Goal: Check status: Check status

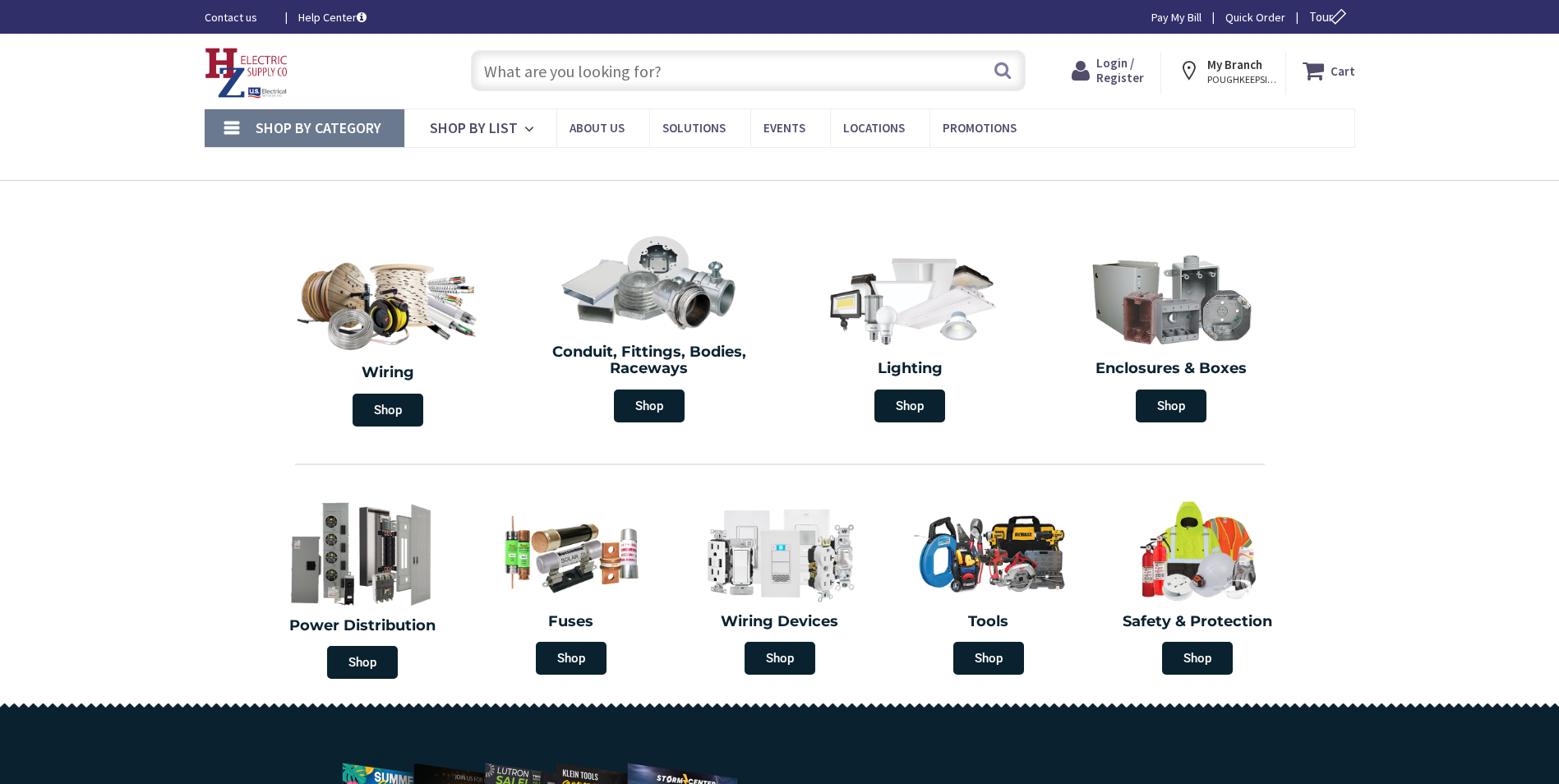
type input "[PERSON_NAME][GEOGRAPHIC_DATA], [STREET_ADDRESS][US_STATE]"
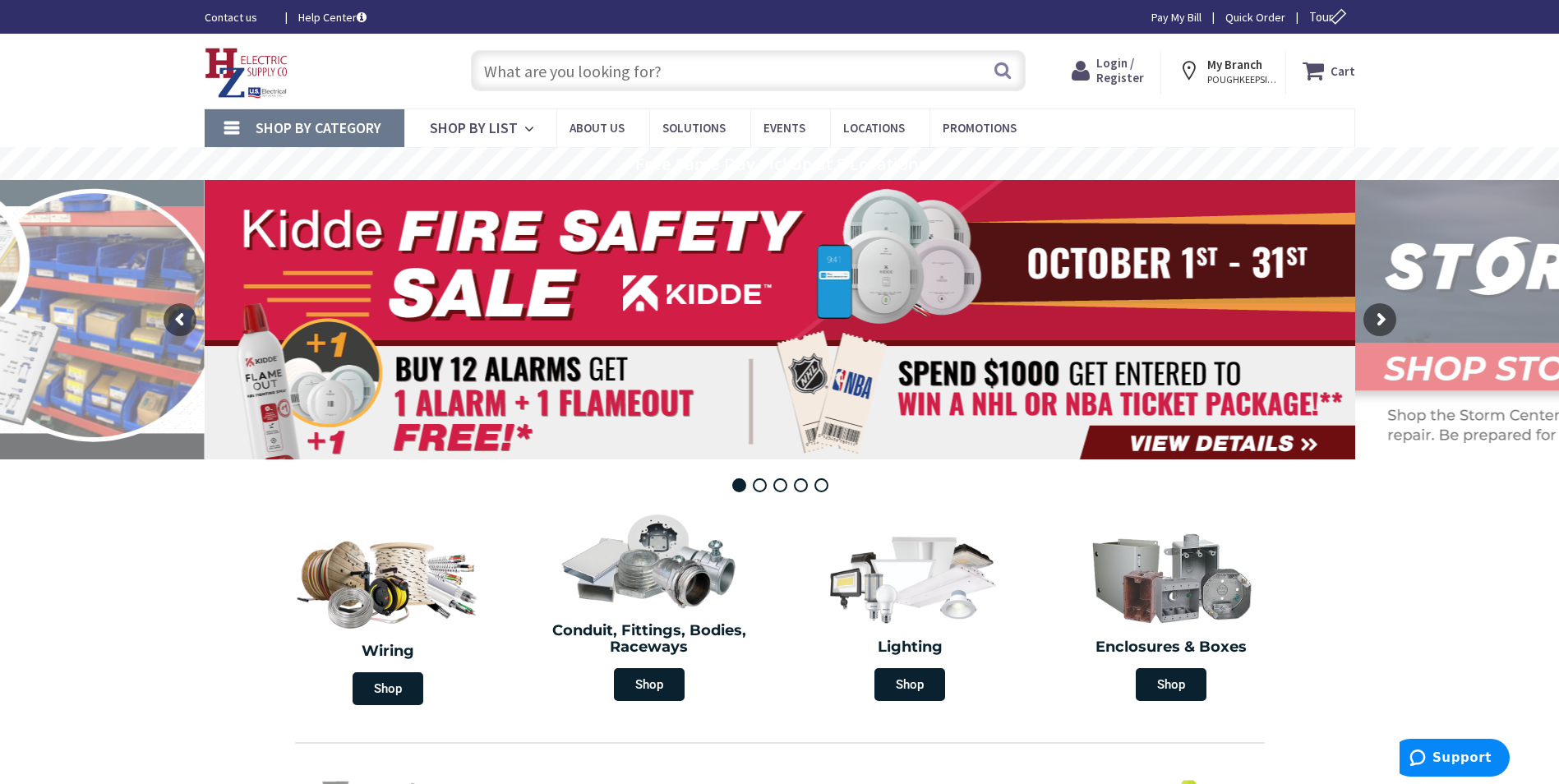
click at [1125, 64] on span "Login / Register" at bounding box center [1121, 70] width 48 height 31
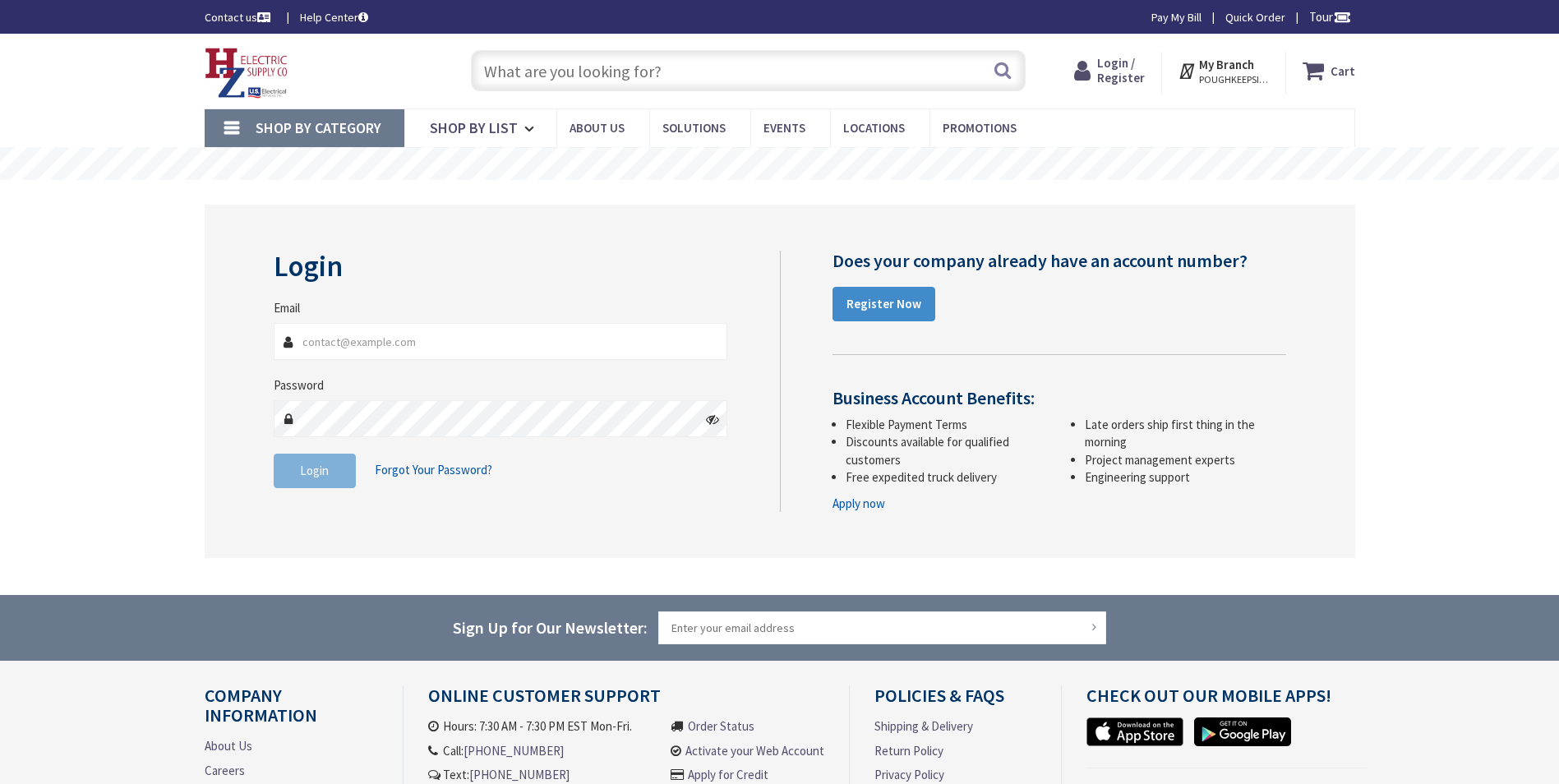
type input "[EMAIL_ADDRESS][DOMAIN_NAME]"
click at [398, 338] on input "[EMAIL_ADDRESS][DOMAIN_NAME]" at bounding box center [500, 341] width 454 height 37
click at [231, 503] on div "Login Invalid login or password Email admin@empirefuelny.com Password Login For…" at bounding box center [780, 381] width 1151 height 353
click at [312, 481] on button "Login" at bounding box center [315, 470] width 83 height 35
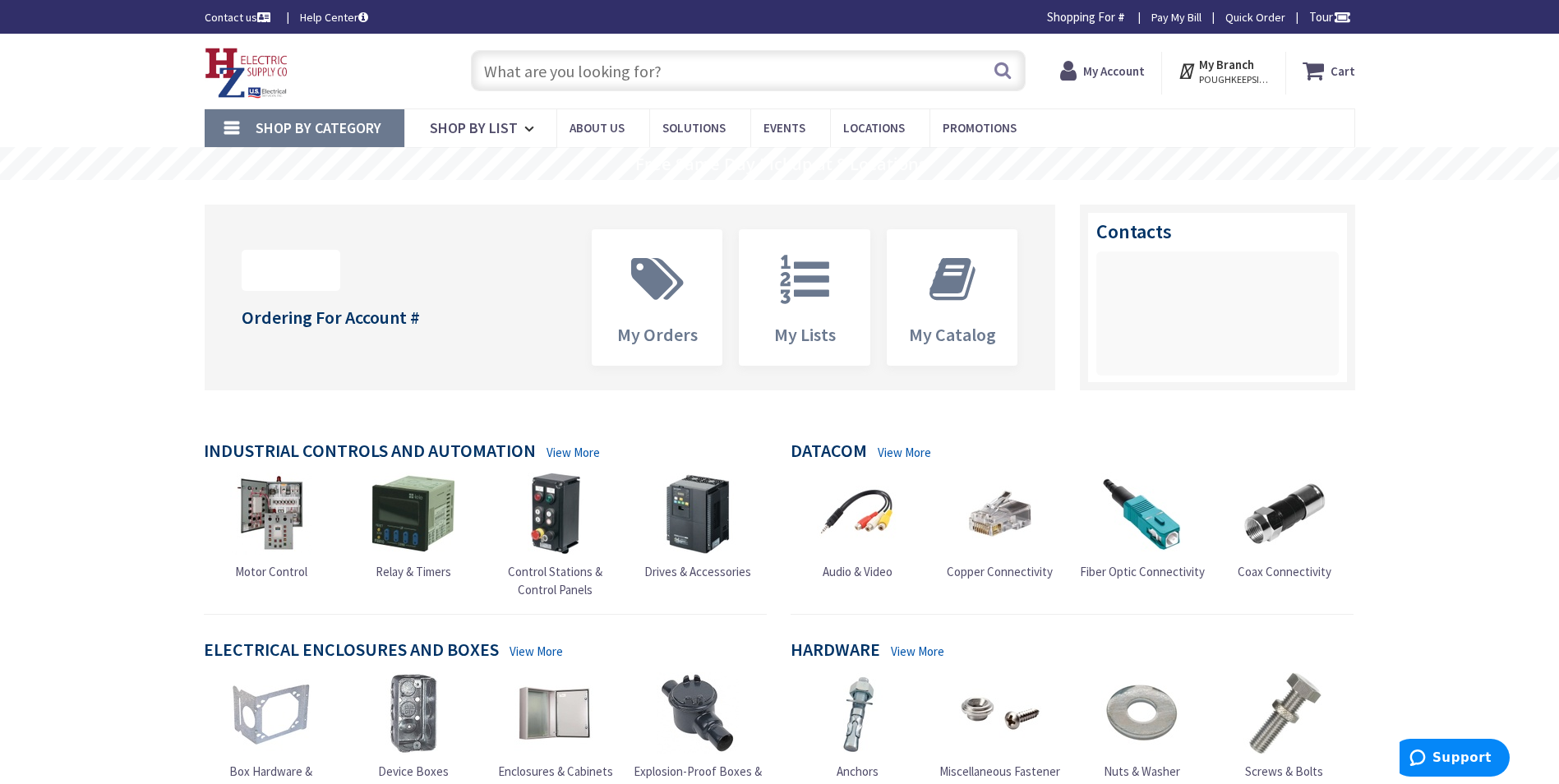
click at [1147, 64] on div "My Account" at bounding box center [1102, 73] width 117 height 43
click at [1145, 68] on strong "My Account" at bounding box center [1114, 71] width 62 height 16
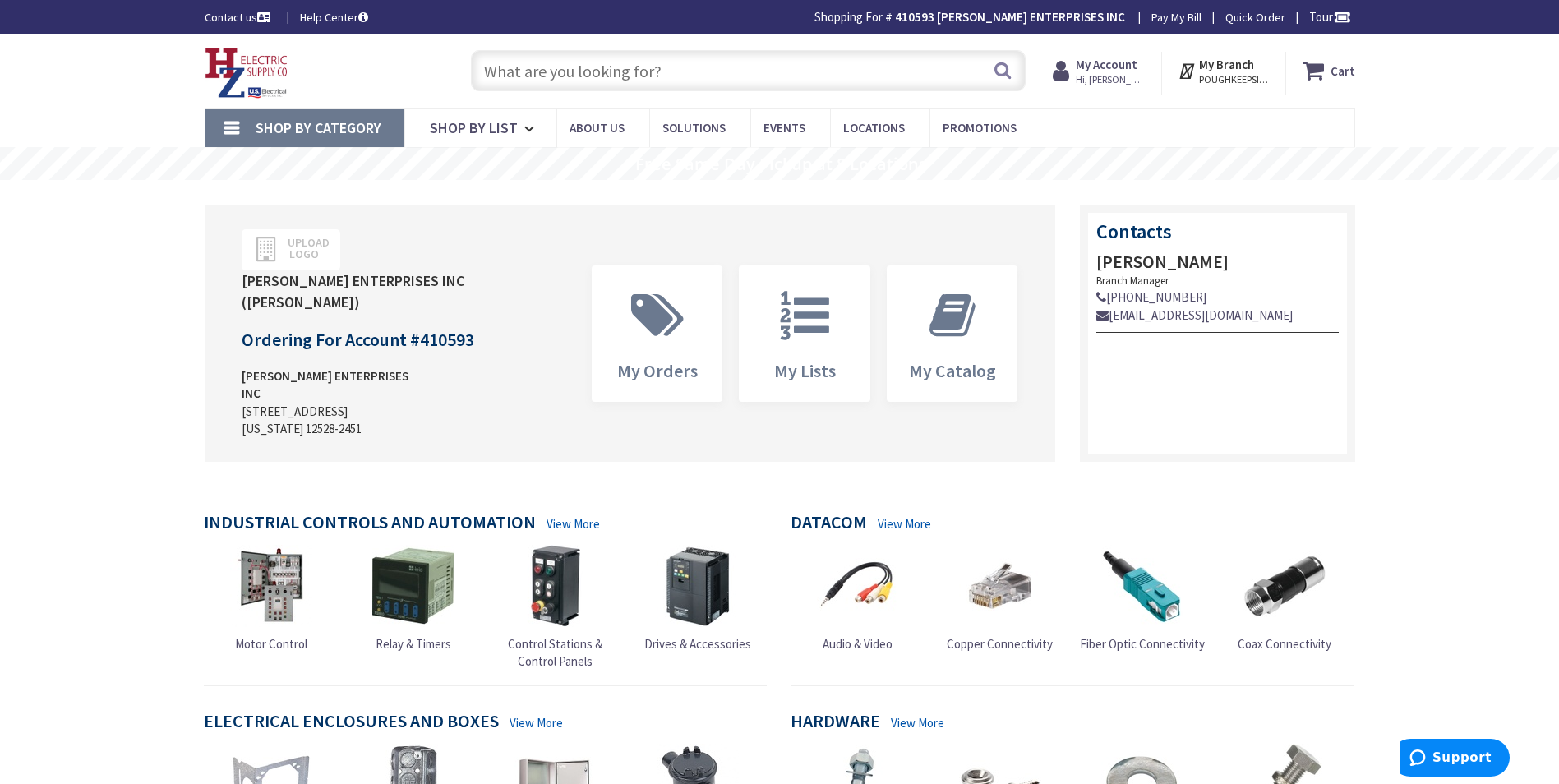
click at [1114, 65] on strong "My Account" at bounding box center [1106, 64] width 62 height 16
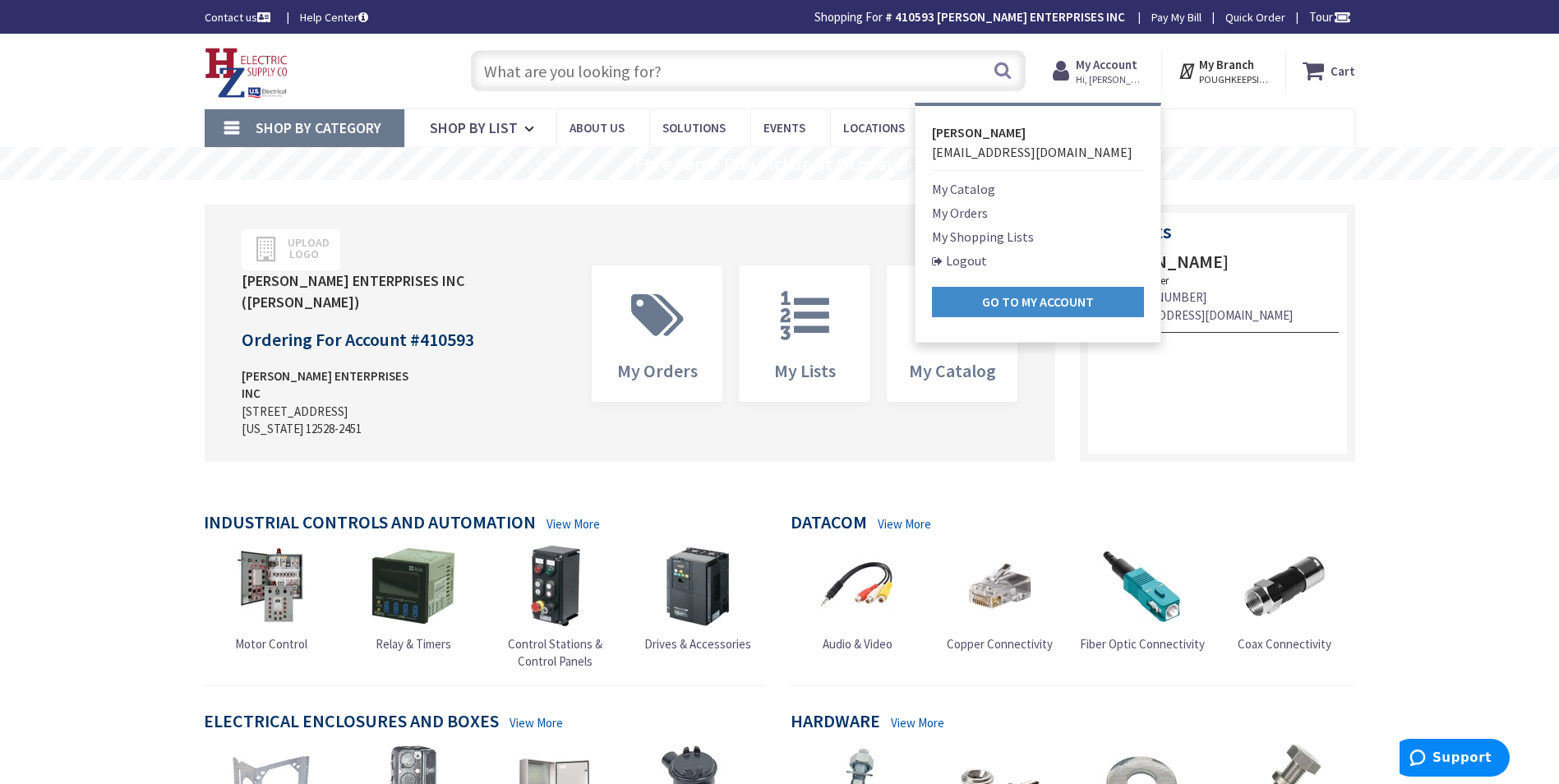
click at [978, 215] on link "My Orders" at bounding box center [960, 213] width 56 height 20
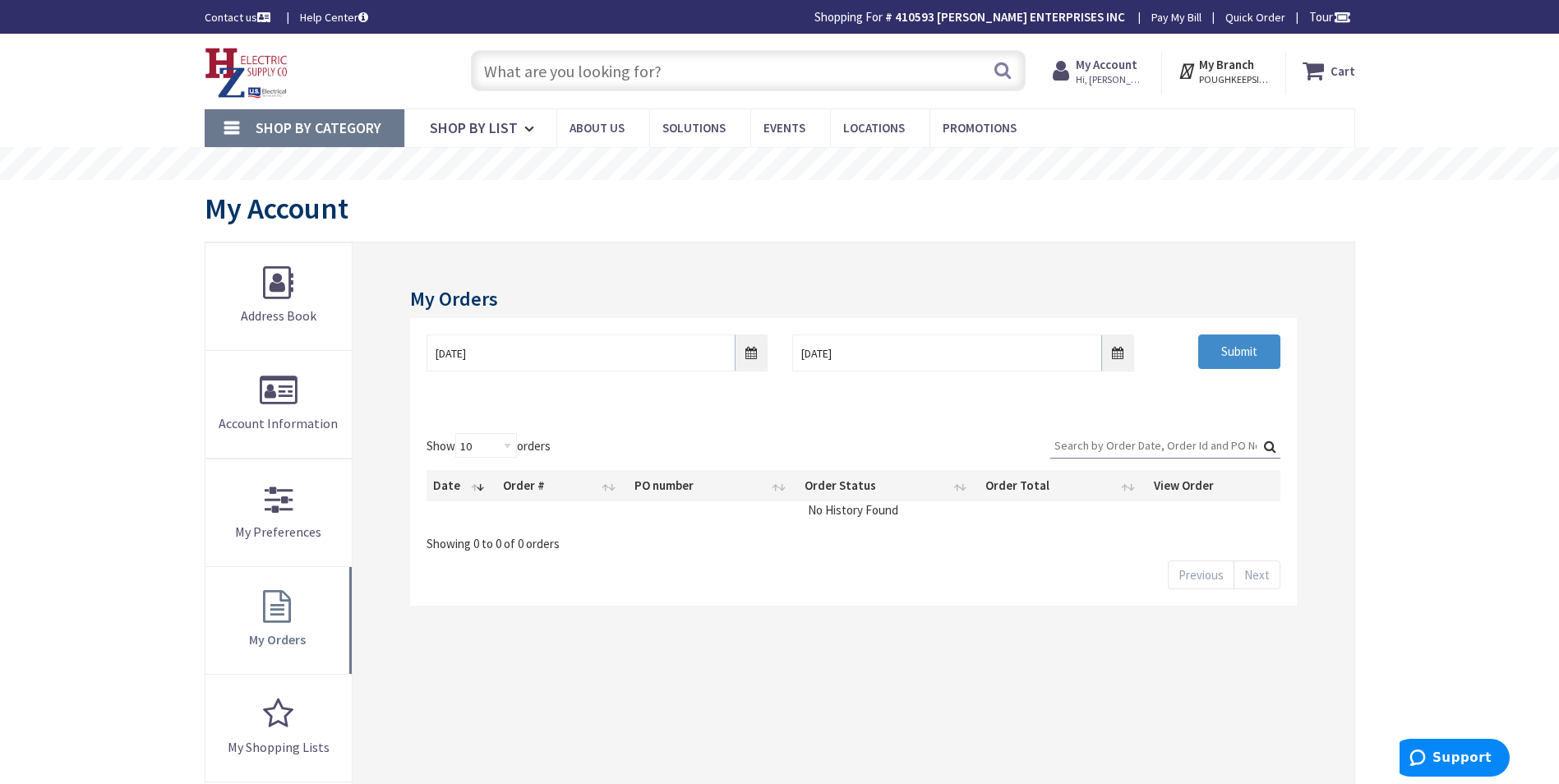
click at [1112, 64] on strong "My Account" at bounding box center [1106, 64] width 62 height 16
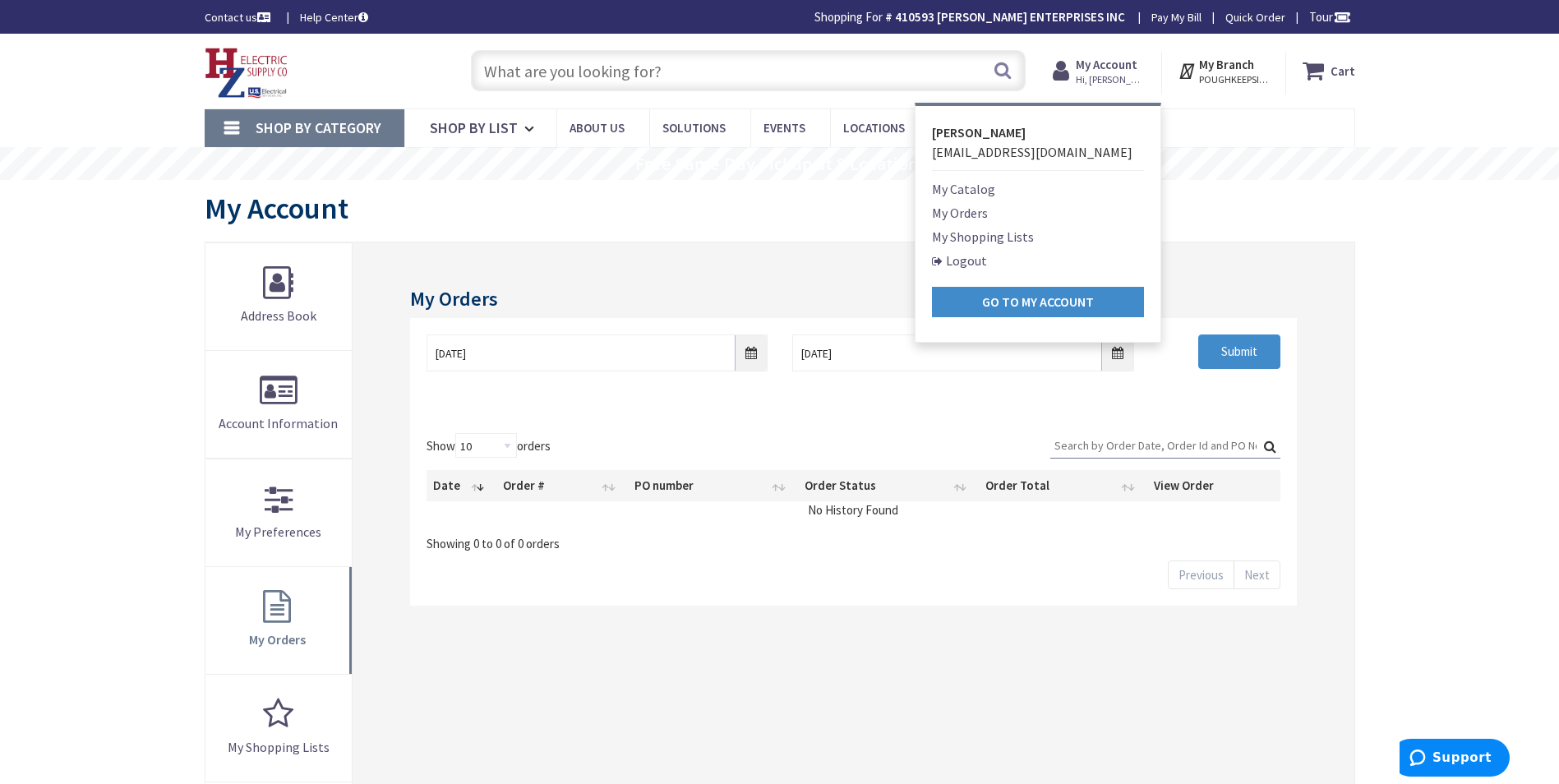
click at [808, 210] on div "My Account" at bounding box center [780, 210] width 1151 height 62
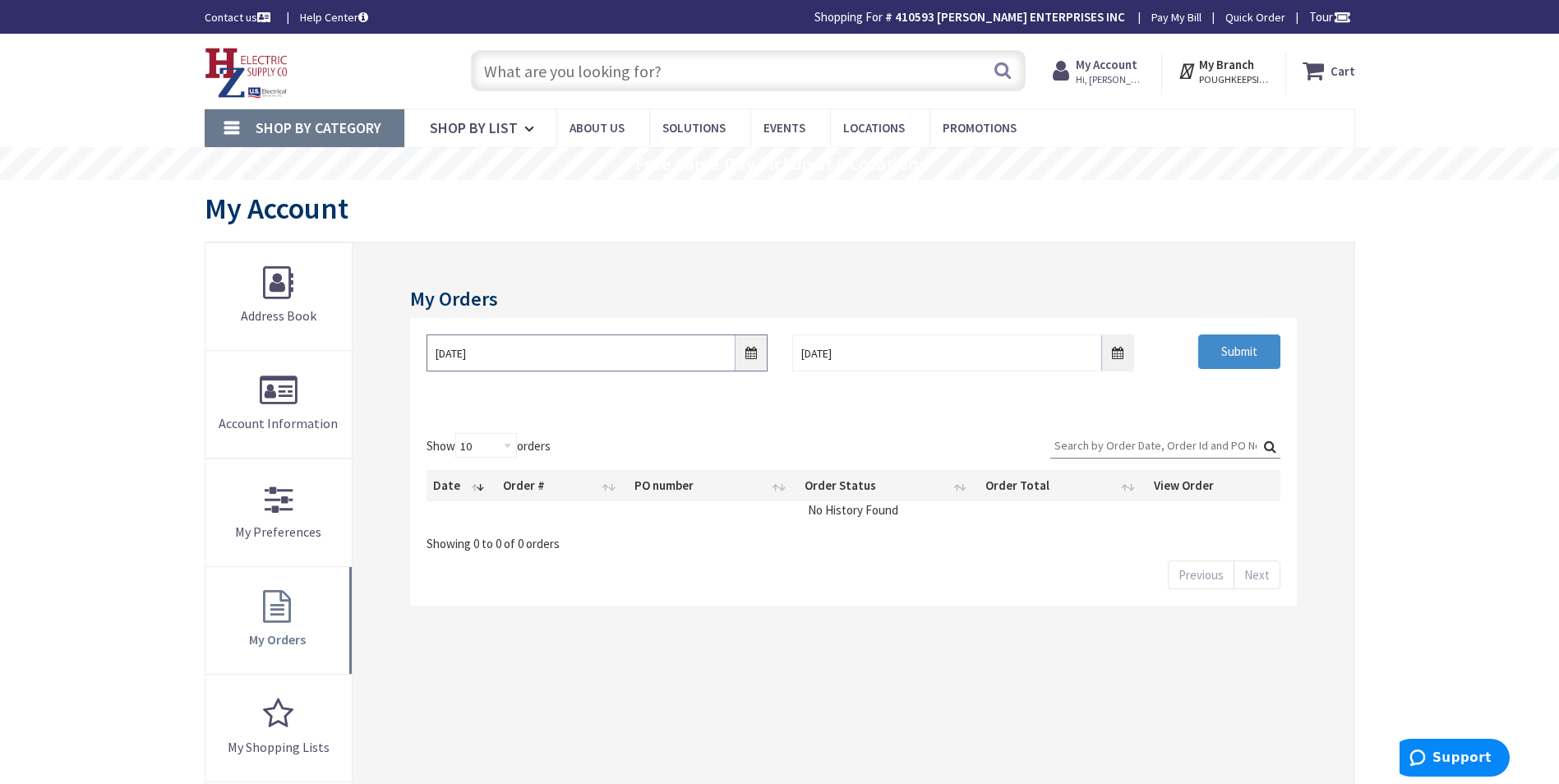
click at [747, 348] on input "9/30/2025" at bounding box center [597, 352] width 341 height 37
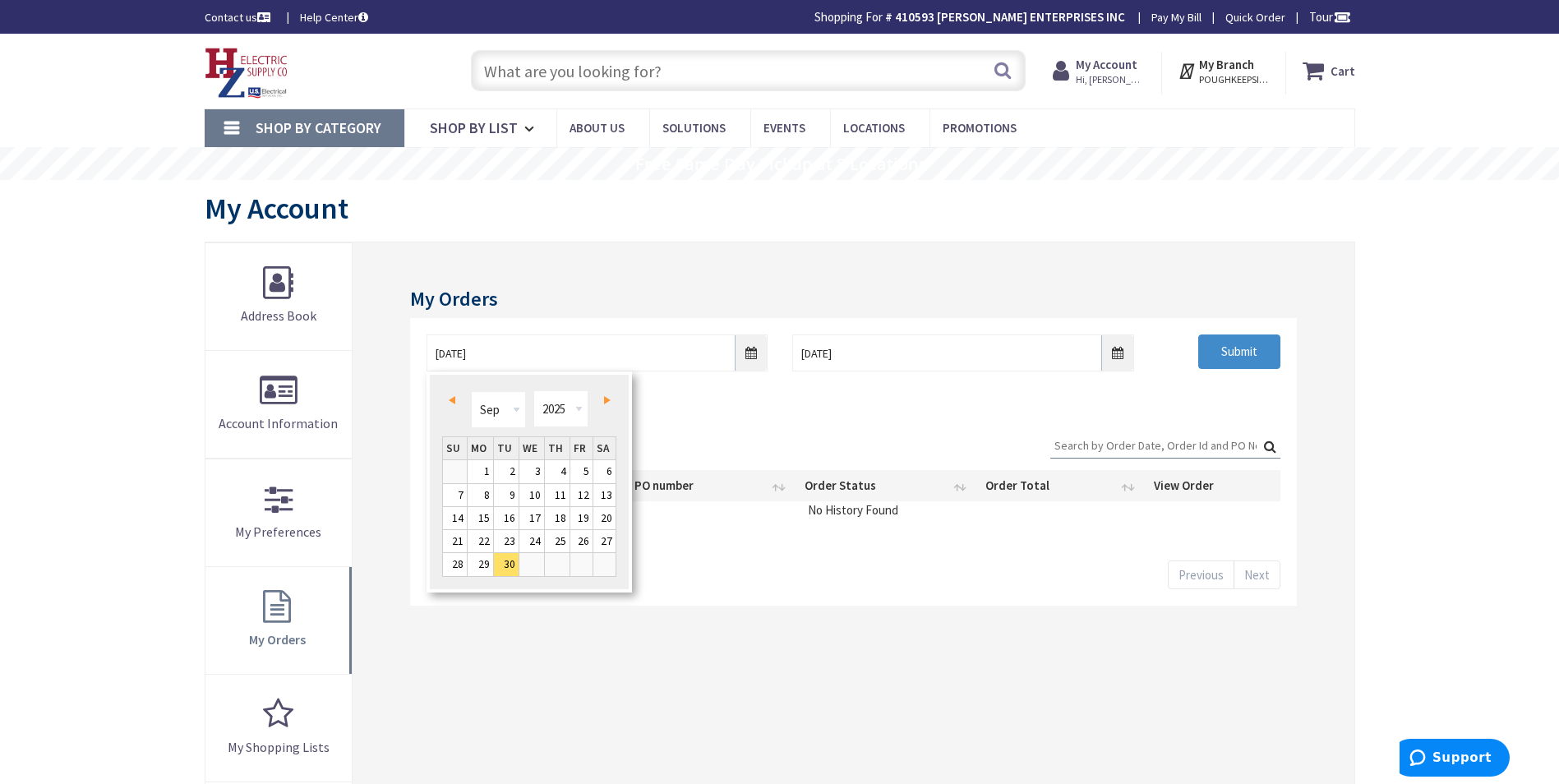
click at [448, 401] on span "Prev" at bounding box center [452, 400] width 7 height 8
click at [450, 400] on span "Prev" at bounding box center [452, 400] width 7 height 8
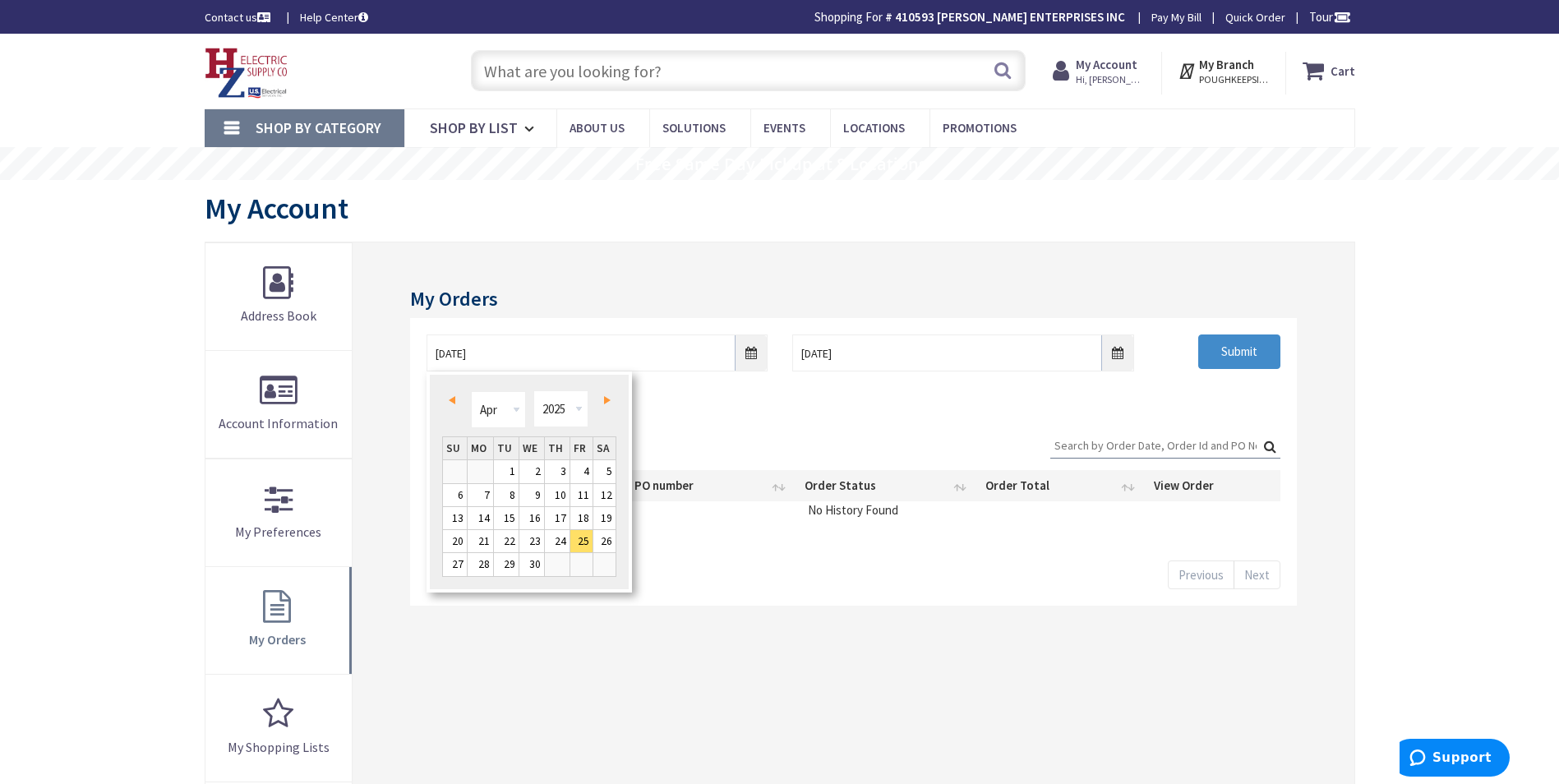
click at [450, 400] on span "Prev" at bounding box center [452, 400] width 7 height 8
click at [609, 471] on link "1" at bounding box center [605, 470] width 23 height 22
type input "03/01/2025"
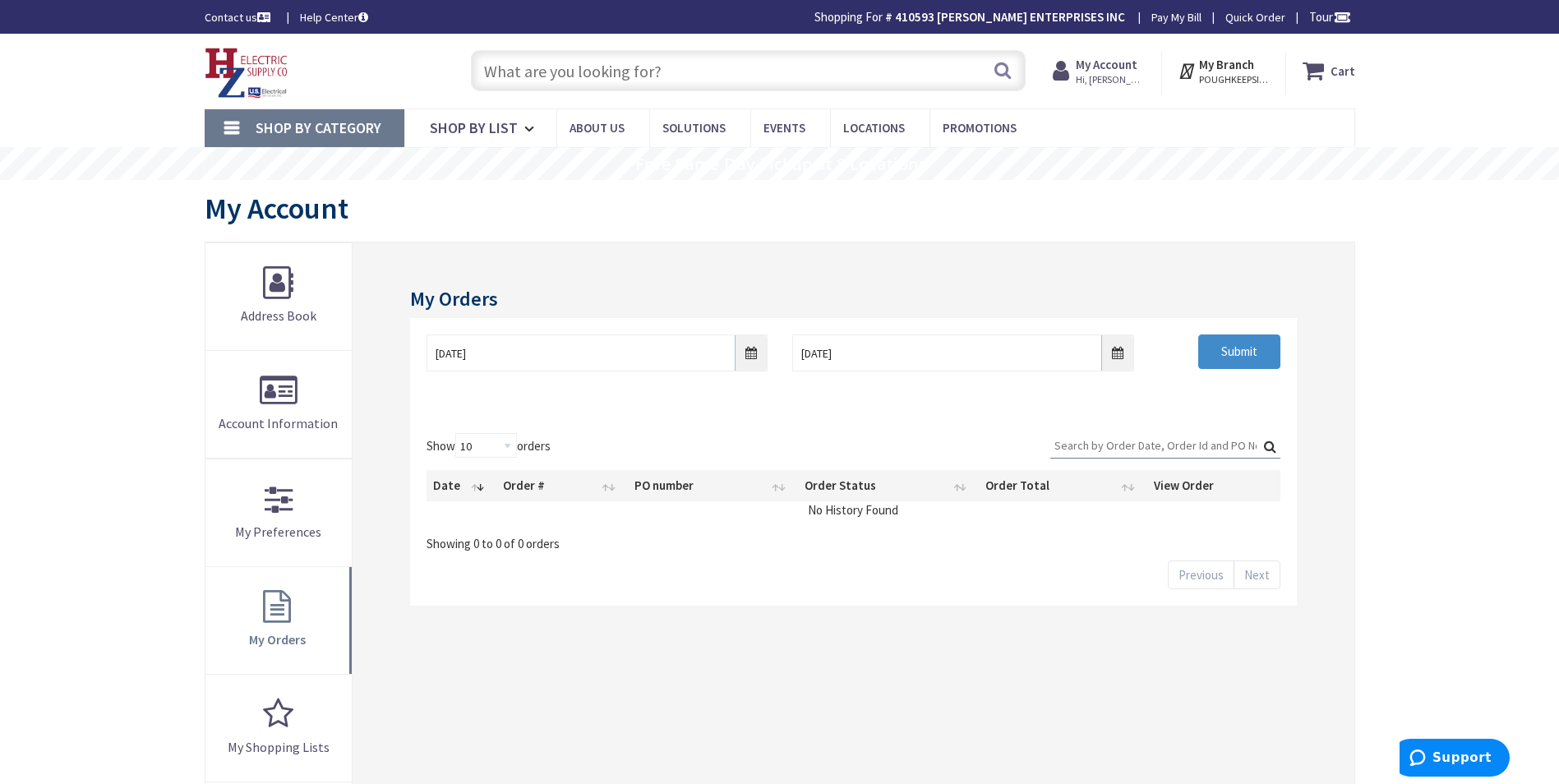
drag, startPoint x: 739, startPoint y: 286, endPoint x: 1111, endPoint y: 328, distance: 374.4
click at [765, 290] on div "My Orders 03/01/2025 10/7/2025 Submit Show 10 25 50 100 orders Search: Date Ord…" at bounding box center [853, 620] width 1001 height 754
click at [1282, 362] on div "Submit" at bounding box center [1220, 352] width 146 height 35
click at [1262, 353] on input "Submit" at bounding box center [1239, 352] width 83 height 35
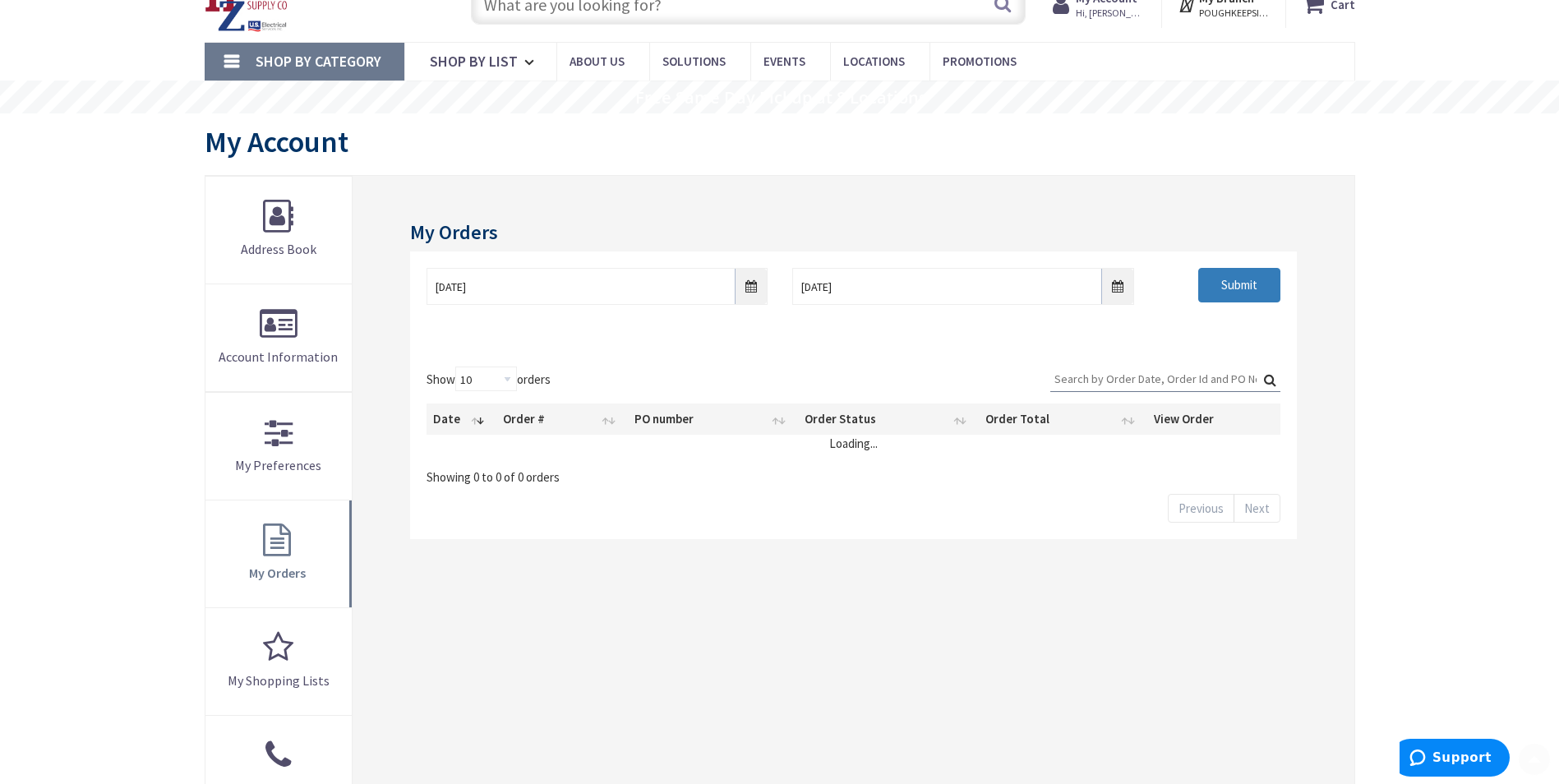
scroll to position [247, 0]
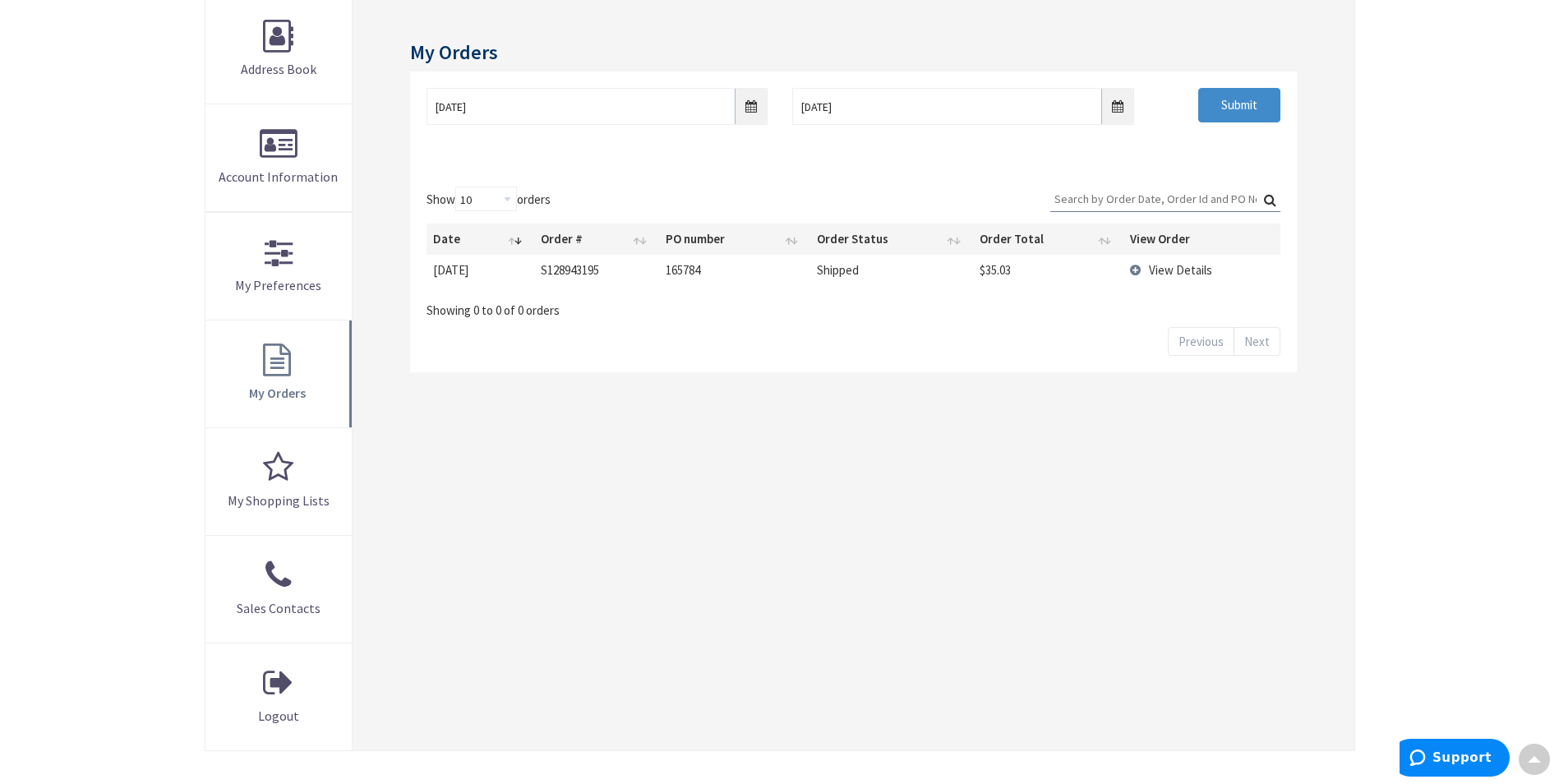
click at [1182, 270] on span "View Details" at bounding box center [1181, 270] width 64 height 16
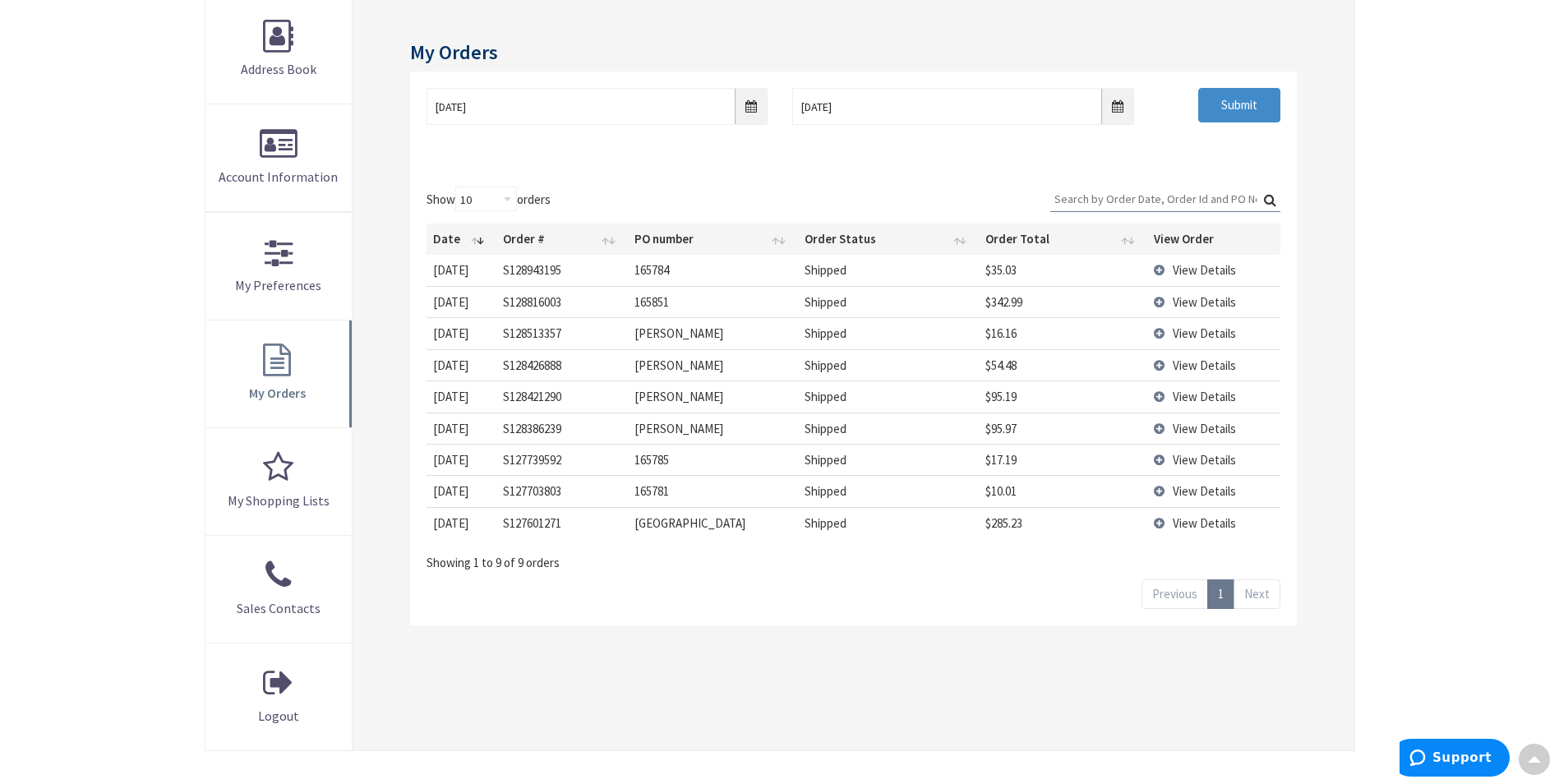
click at [695, 272] on td "165784" at bounding box center [713, 270] width 170 height 31
click at [1196, 272] on span "View Details" at bounding box center [1204, 270] width 64 height 16
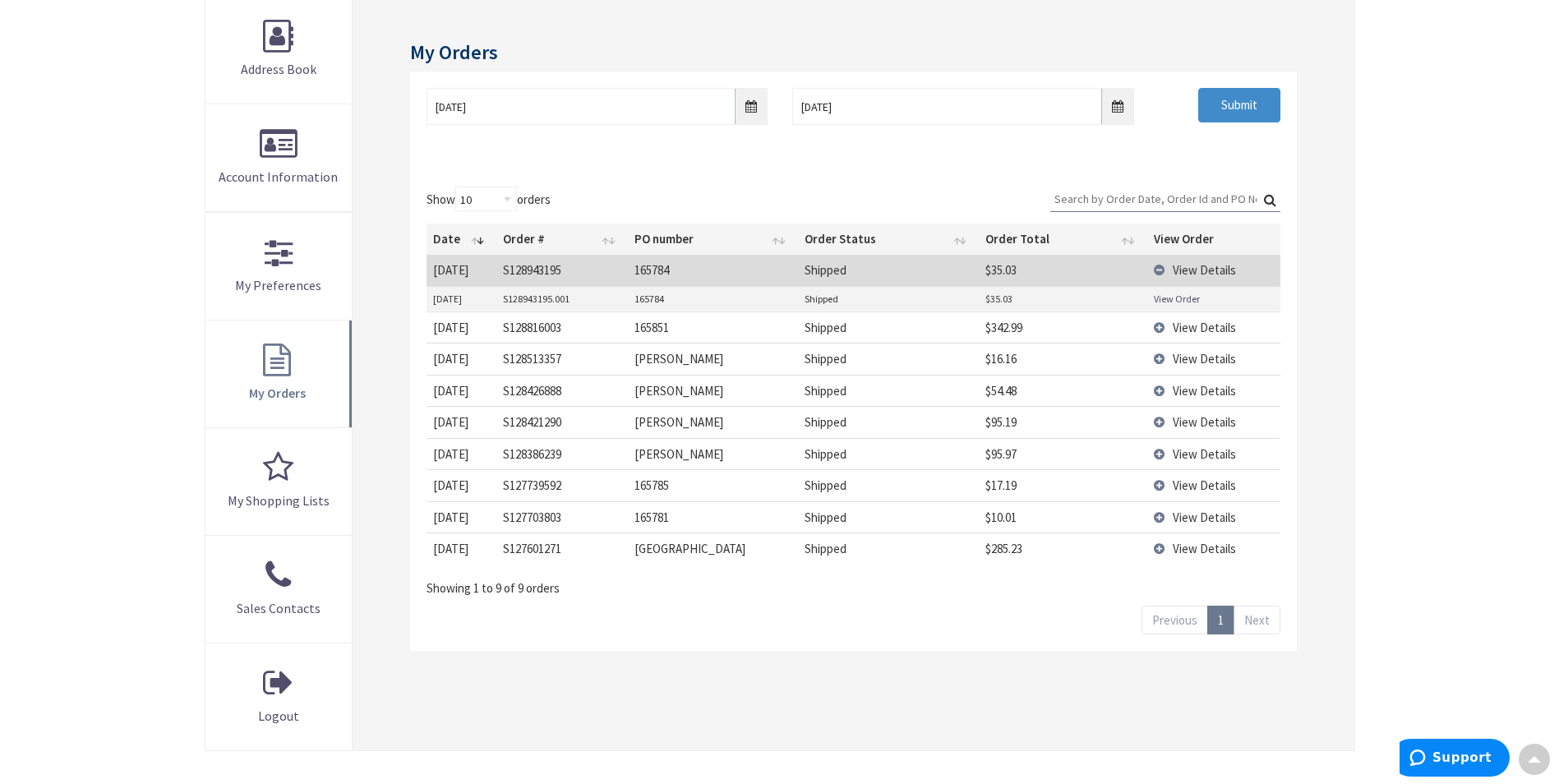
click at [1204, 298] on td "View Order" at bounding box center [1214, 299] width 133 height 25
click at [1186, 297] on link "View Order" at bounding box center [1177, 298] width 46 height 14
click at [1443, 291] on div "Skip to Content Toggle Nav Search Cart My Cart Close" at bounding box center [780, 474] width 1559 height 1373
click at [1201, 264] on span "View Details" at bounding box center [1204, 270] width 64 height 16
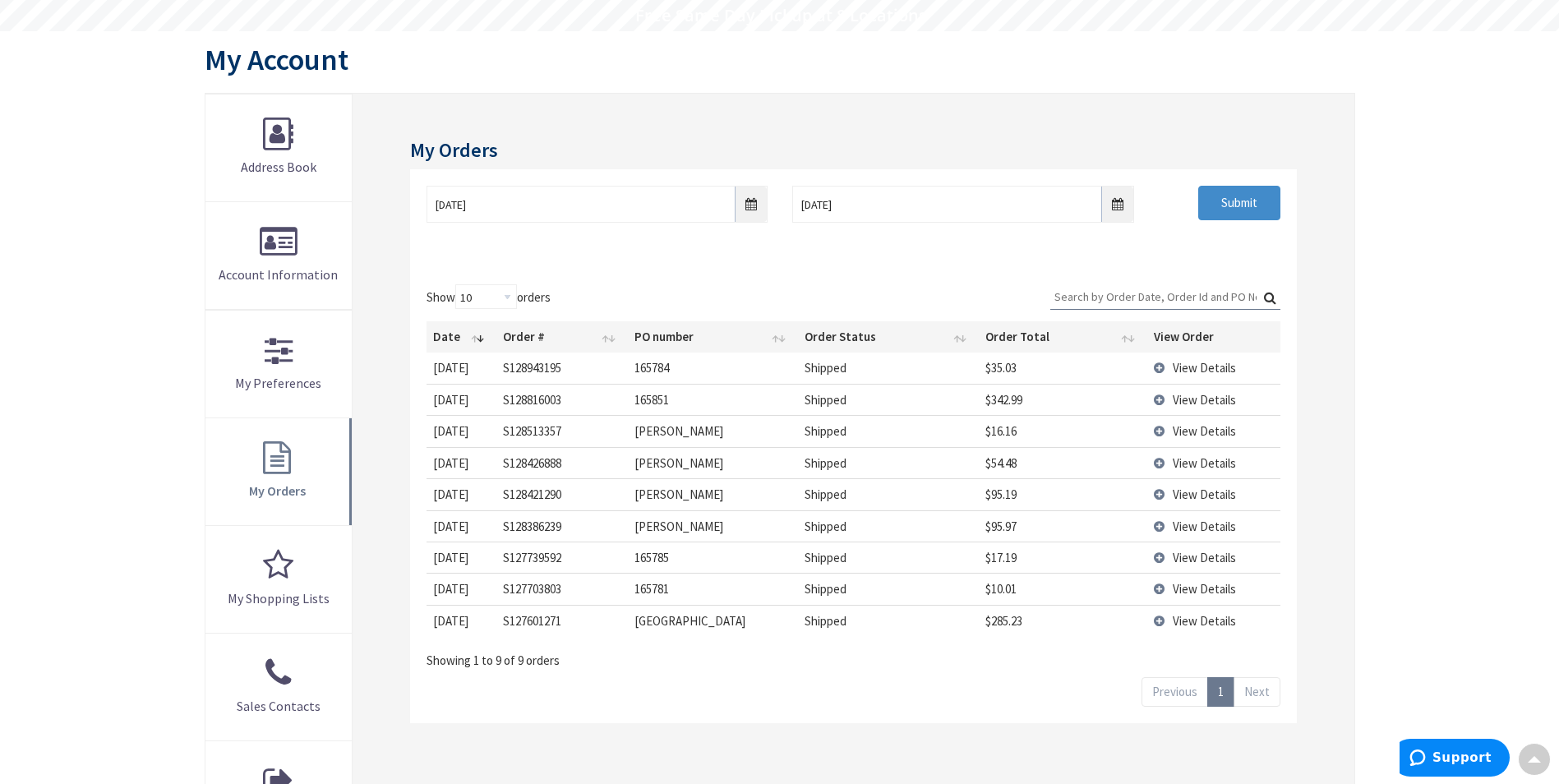
scroll to position [0, 0]
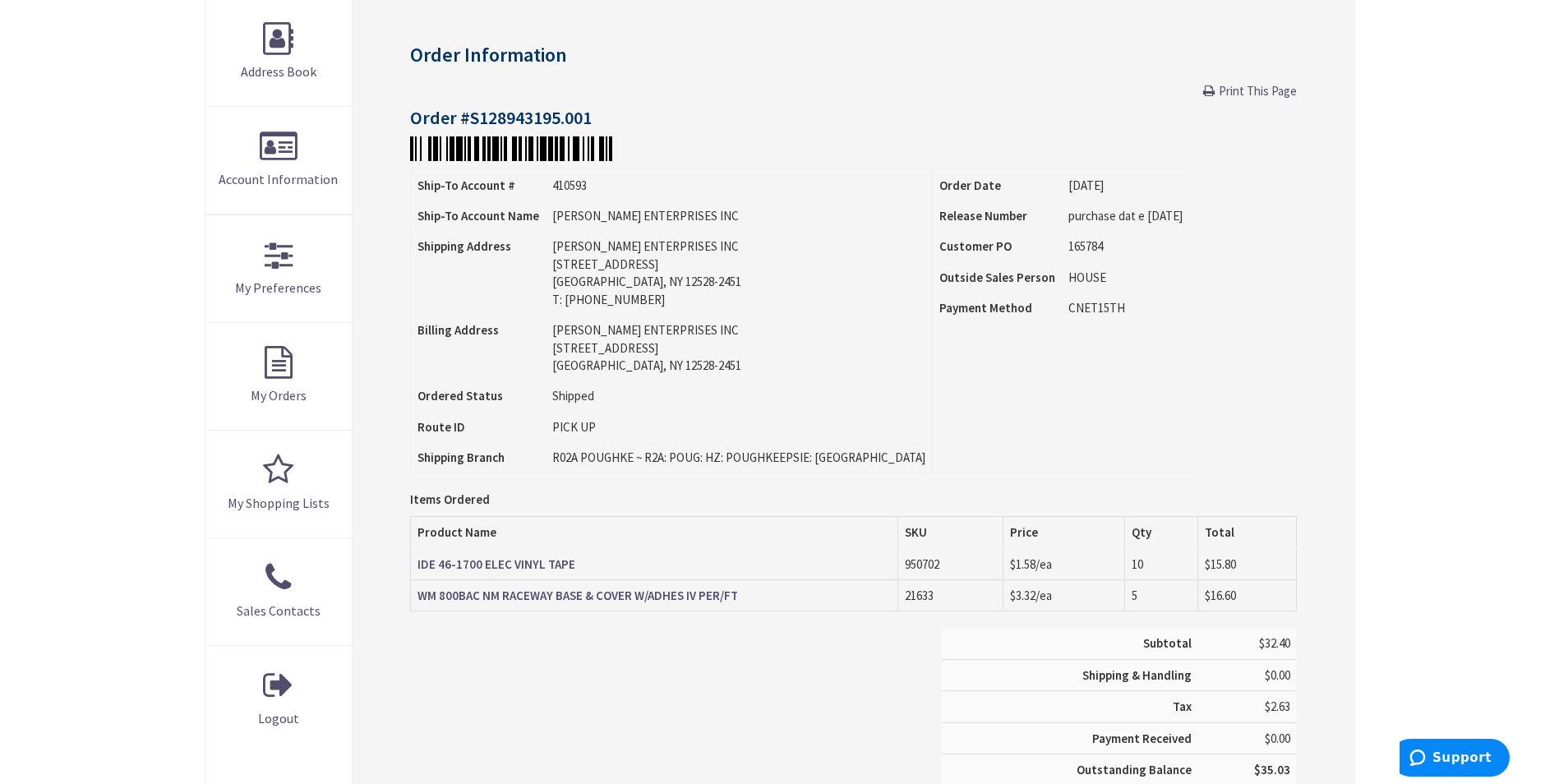
scroll to position [247, 0]
click at [632, 591] on strong "WM 800BAC NM RACEWAY BASE & COVER W/ADHES IV PER/FT" at bounding box center [578, 593] width 320 height 16
